Goal: Ask a question

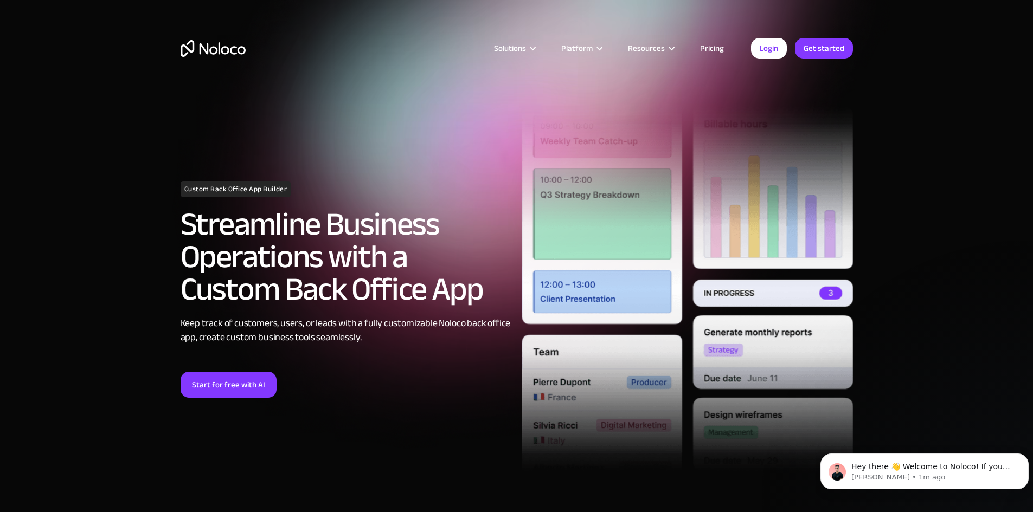
click at [710, 44] on link "Pricing" at bounding box center [711, 48] width 51 height 14
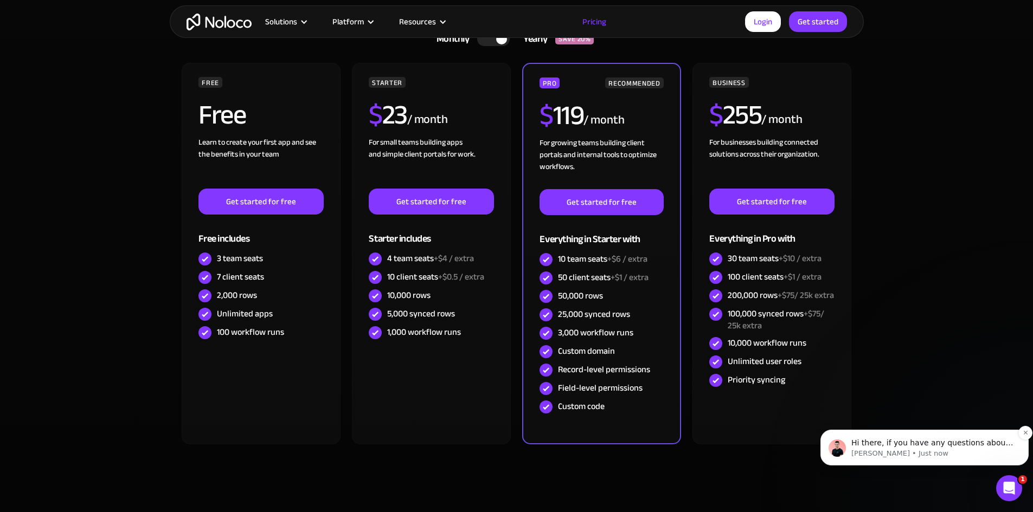
click at [908, 447] on span "Hi there, if you have any questions about our pricing, just let us know! [GEOGR…" at bounding box center [932, 454] width 162 height 30
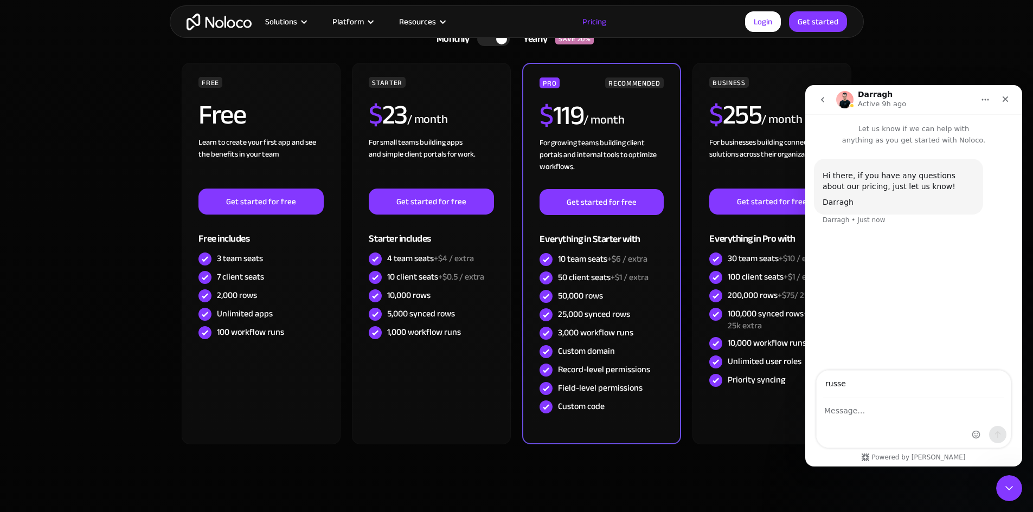
type input "[EMAIL_ADDRESS][DOMAIN_NAME]"
click at [867, 431] on div "Intercom messenger" at bounding box center [914, 423] width 194 height 49
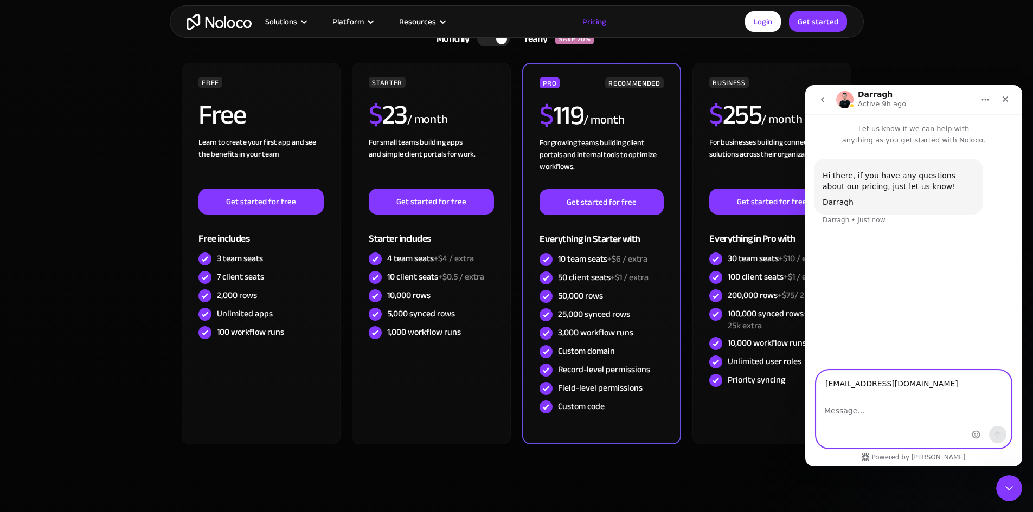
click at [852, 411] on textarea "Message…" at bounding box center [914, 408] width 194 height 18
type textarea "hi what are rows?"
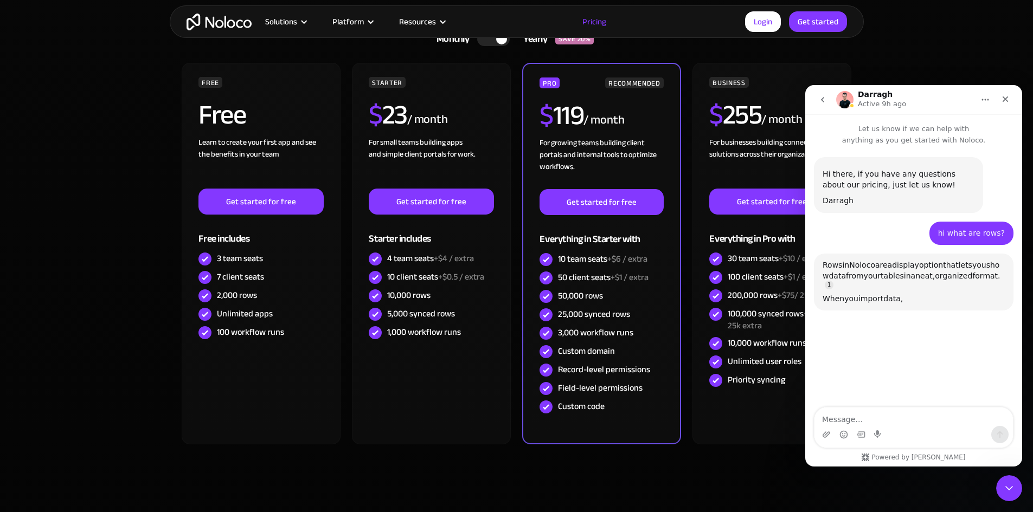
scroll to position [112, 0]
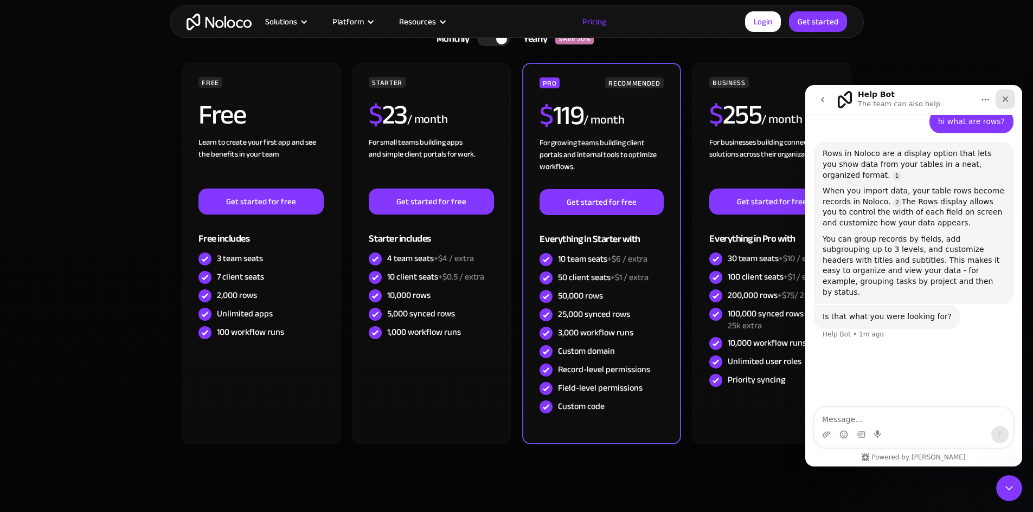
click at [1006, 96] on icon "Close" at bounding box center [1005, 99] width 9 height 9
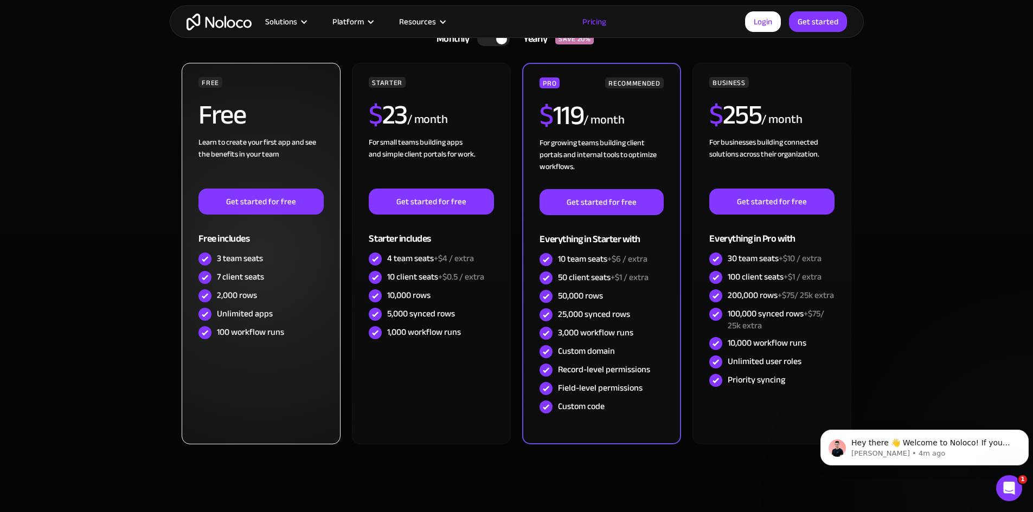
scroll to position [0, 0]
